Goal: Information Seeking & Learning: Learn about a topic

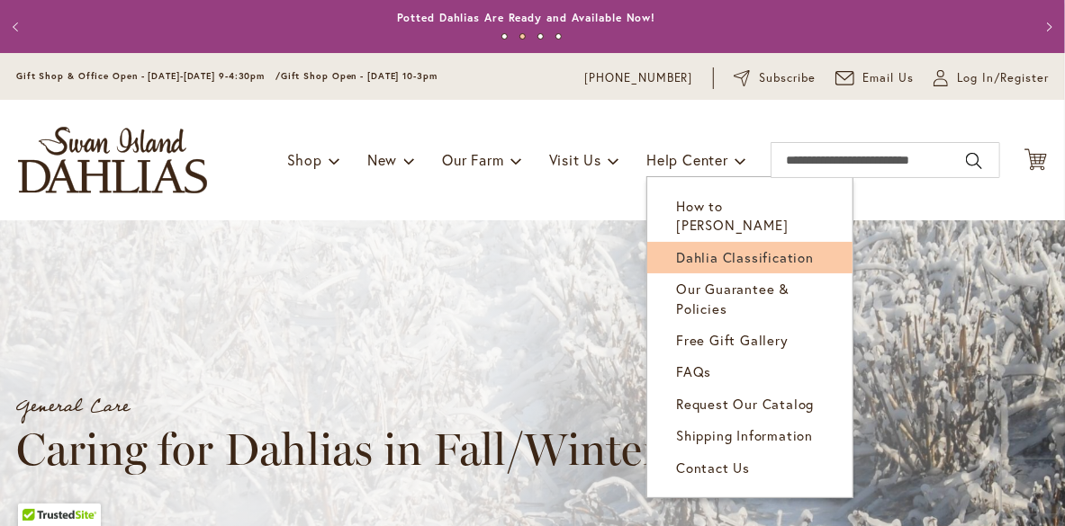
click at [701, 248] on span "Dahlia Classification" at bounding box center [745, 257] width 138 height 18
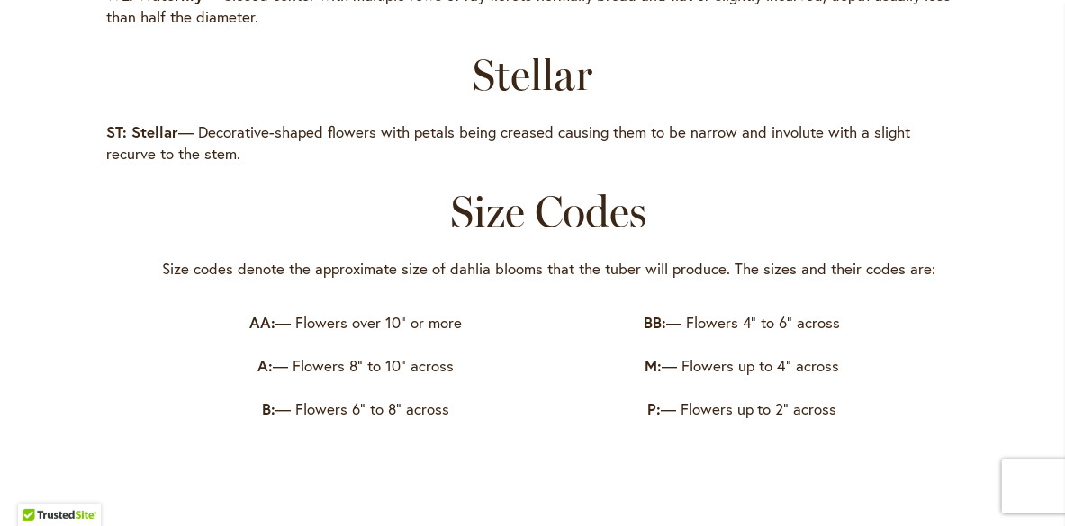
scroll to position [2790, 0]
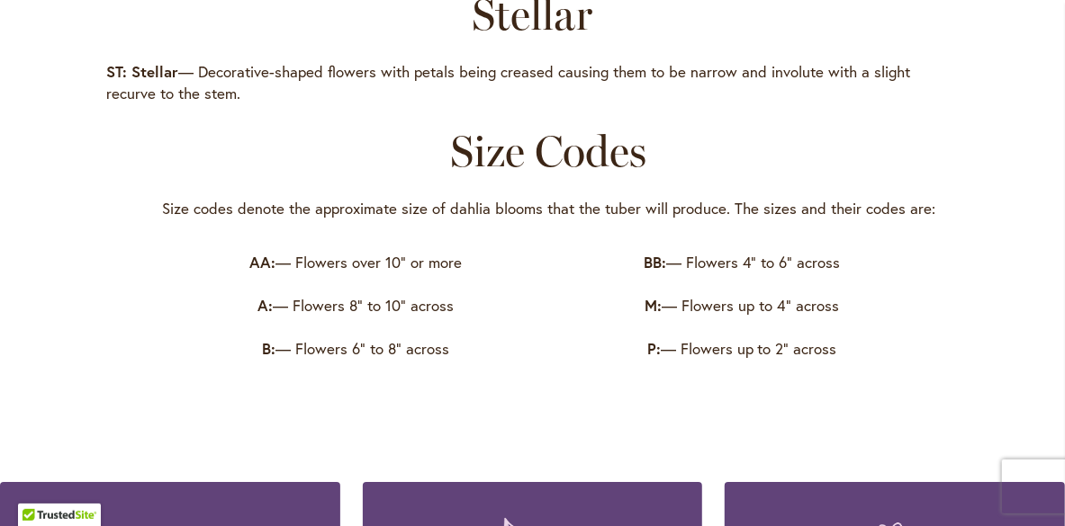
click at [801, 360] on p "P: — Flowers up to 2" across" at bounding box center [741, 349] width 365 height 22
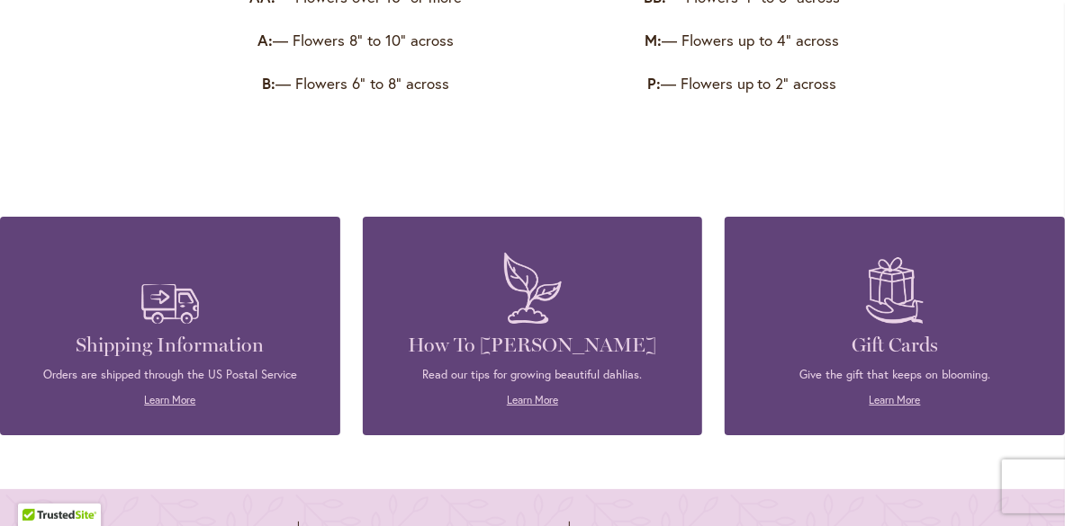
scroll to position [3060, 0]
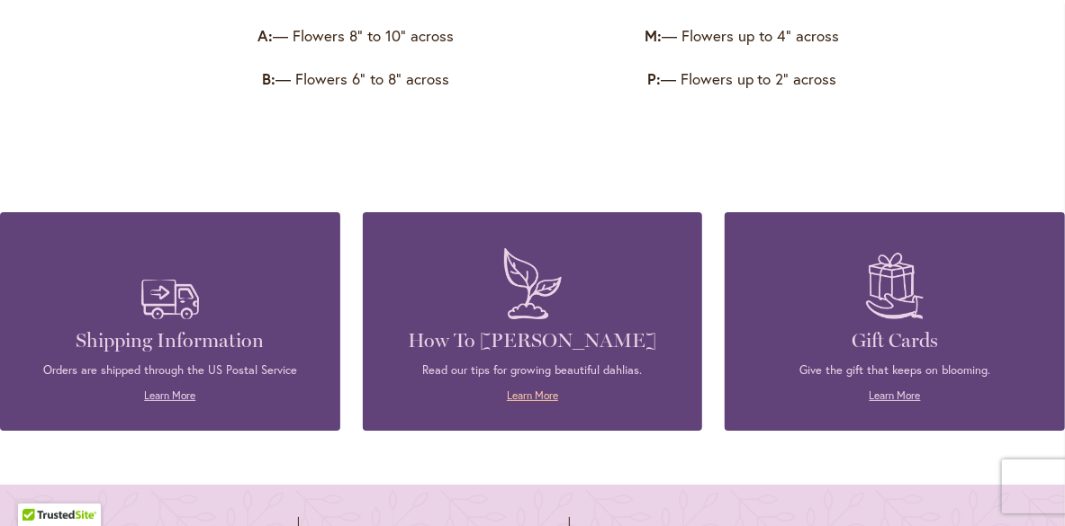
click at [522, 402] on link "Learn More" at bounding box center [532, 395] width 51 height 13
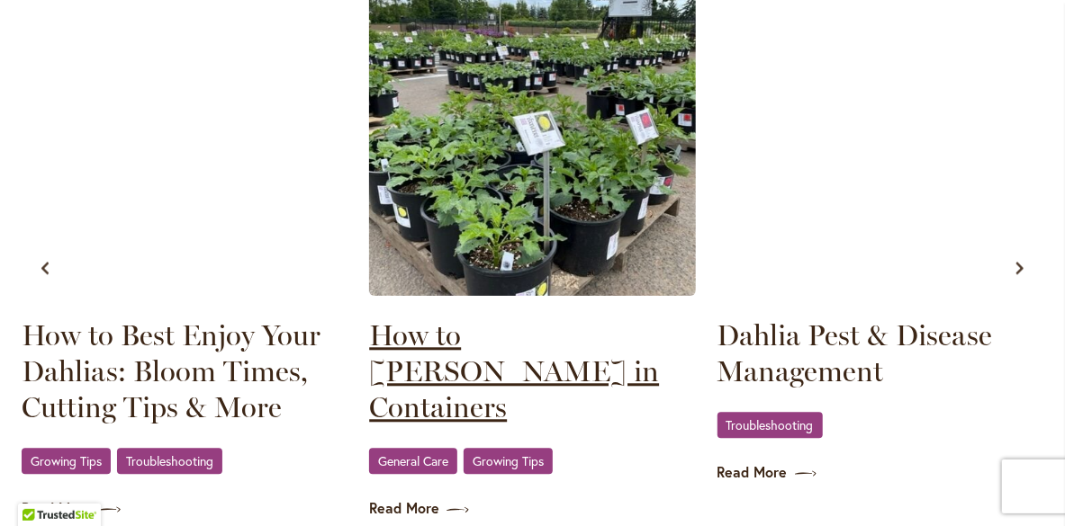
scroll to position [1980, 0]
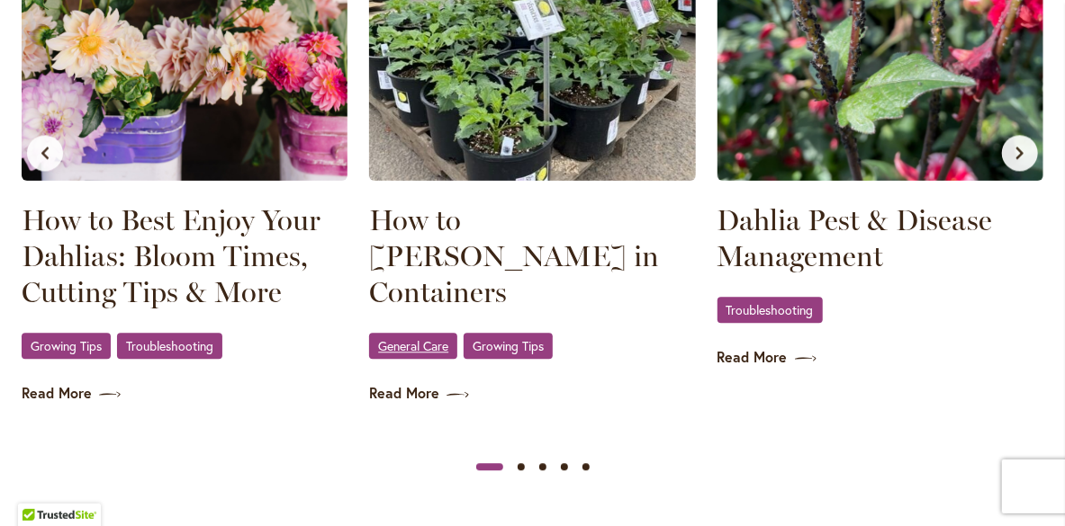
click at [424, 340] on span "General Care" at bounding box center [413, 346] width 70 height 12
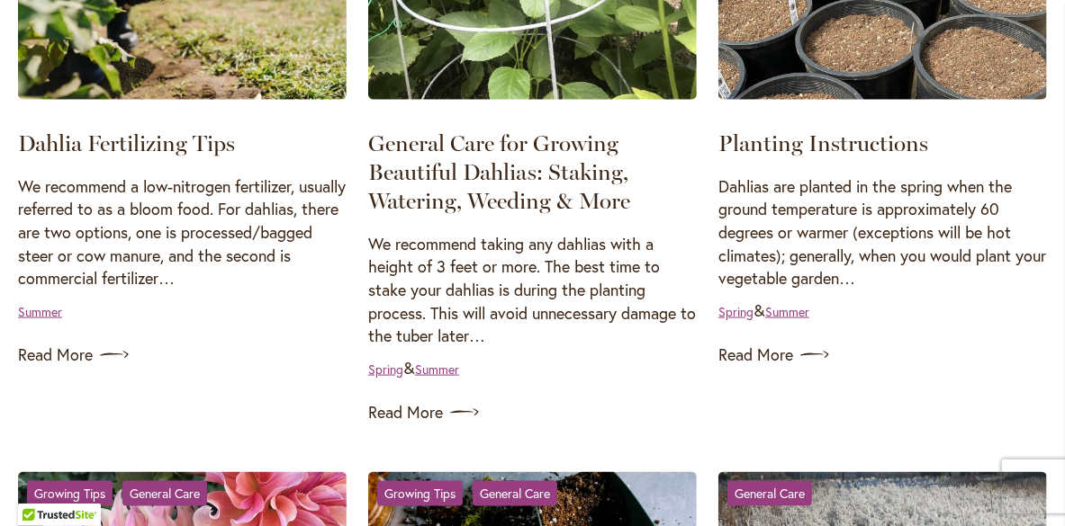
scroll to position [1079, 0]
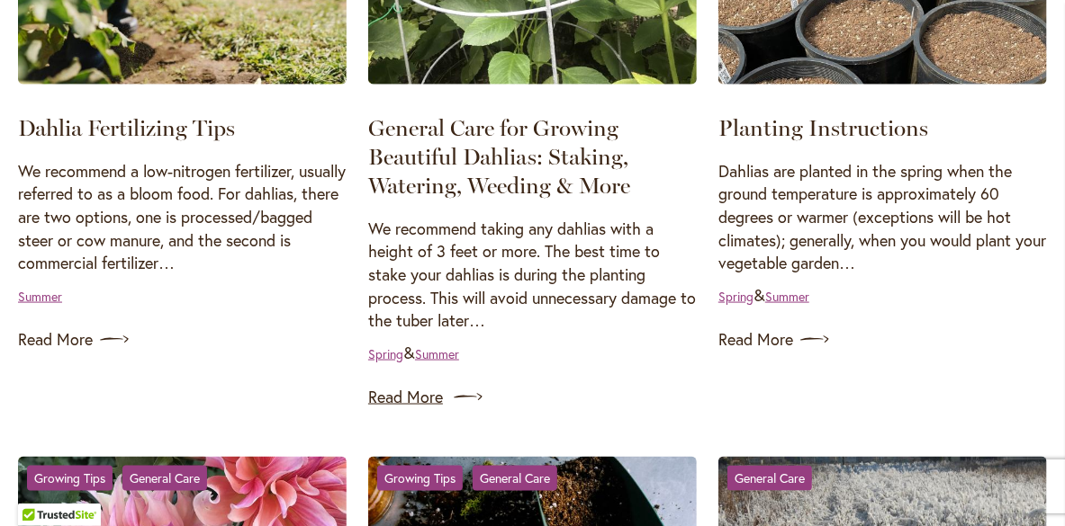
click at [431, 403] on link "Read More" at bounding box center [532, 397] width 328 height 29
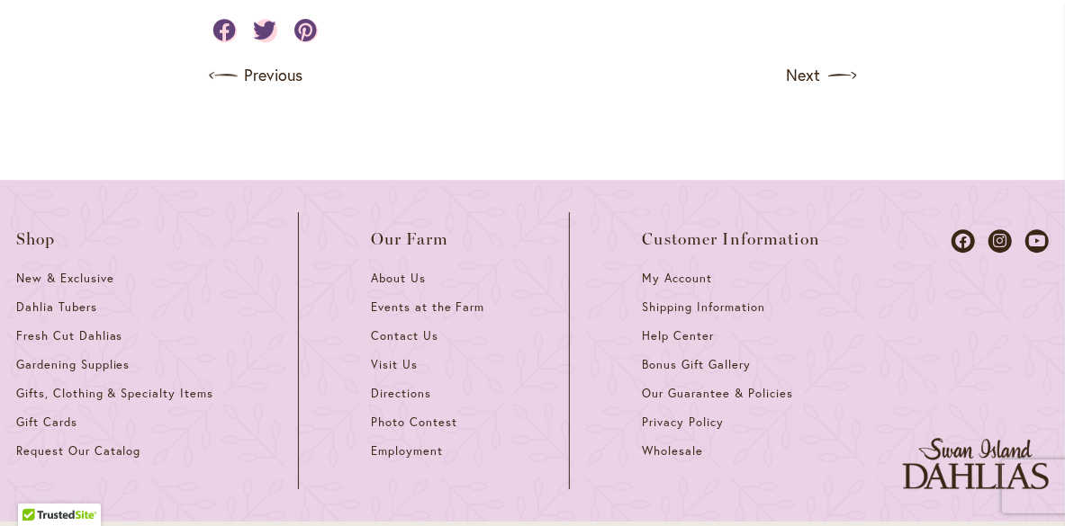
scroll to position [2181, 0]
